Goal: Find specific page/section: Find specific page/section

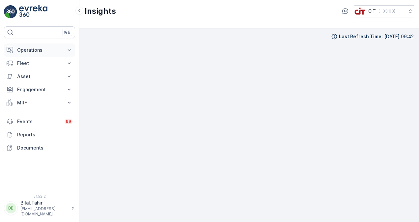
click at [71, 49] on icon at bounding box center [69, 50] width 7 height 7
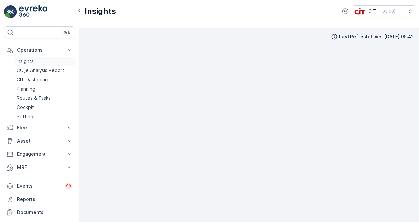
click at [46, 60] on link "Insights" at bounding box center [44, 61] width 61 height 9
click at [42, 72] on p "CO₂e Analysis Report" at bounding box center [40, 70] width 47 height 7
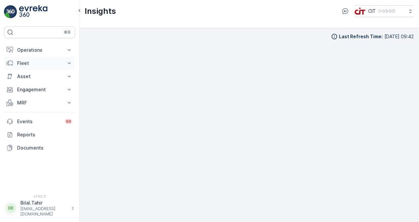
click at [31, 60] on p "Fleet" at bounding box center [39, 63] width 45 height 7
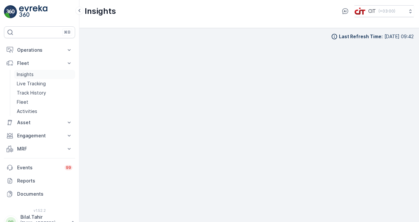
click at [33, 74] on p "Insights" at bounding box center [25, 74] width 17 height 7
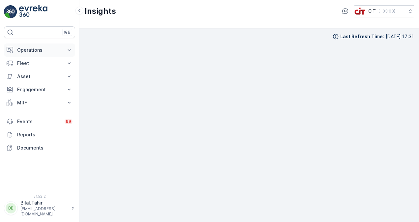
click at [44, 47] on p "Operations" at bounding box center [39, 50] width 45 height 7
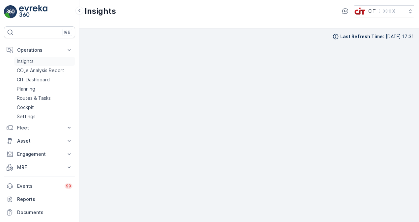
click at [35, 62] on link "Insights" at bounding box center [44, 61] width 61 height 9
